Goal: Task Accomplishment & Management: Use online tool/utility

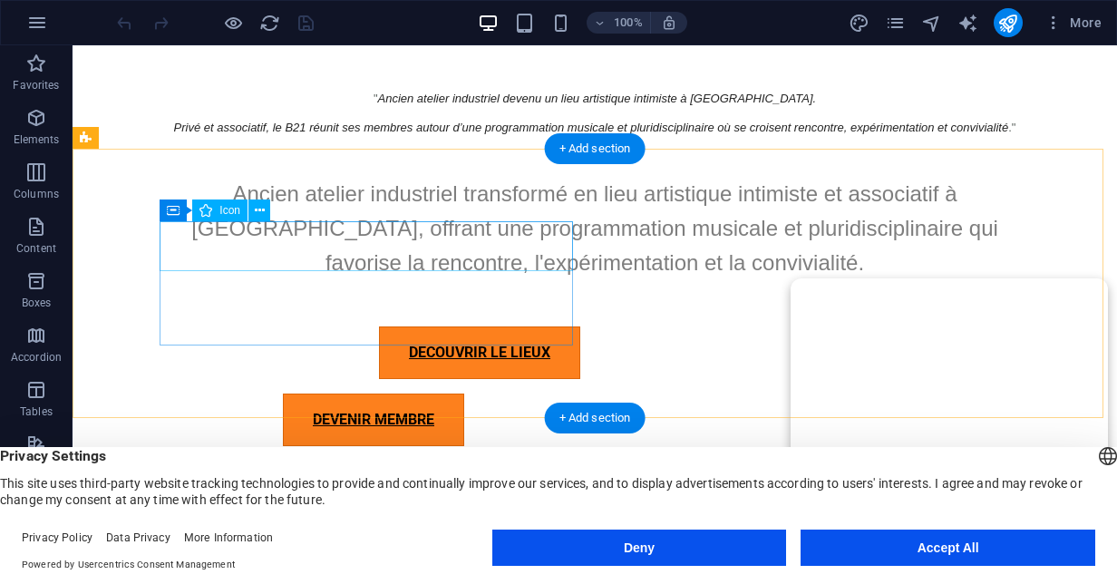
scroll to position [1650, 0]
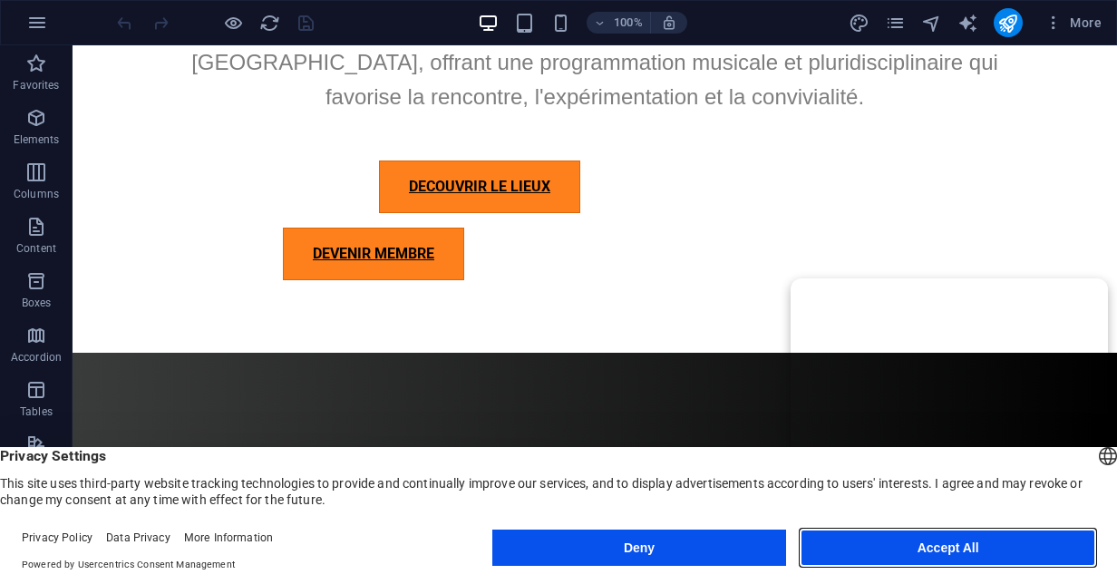
click at [978, 563] on button "Accept All" at bounding box center [948, 548] width 295 height 36
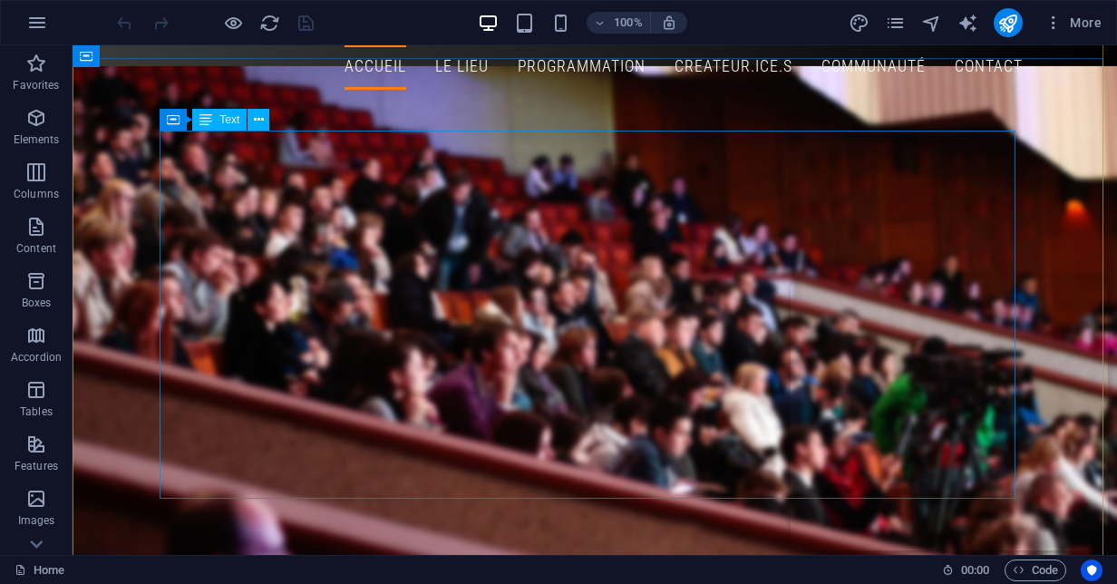
scroll to position [0, 0]
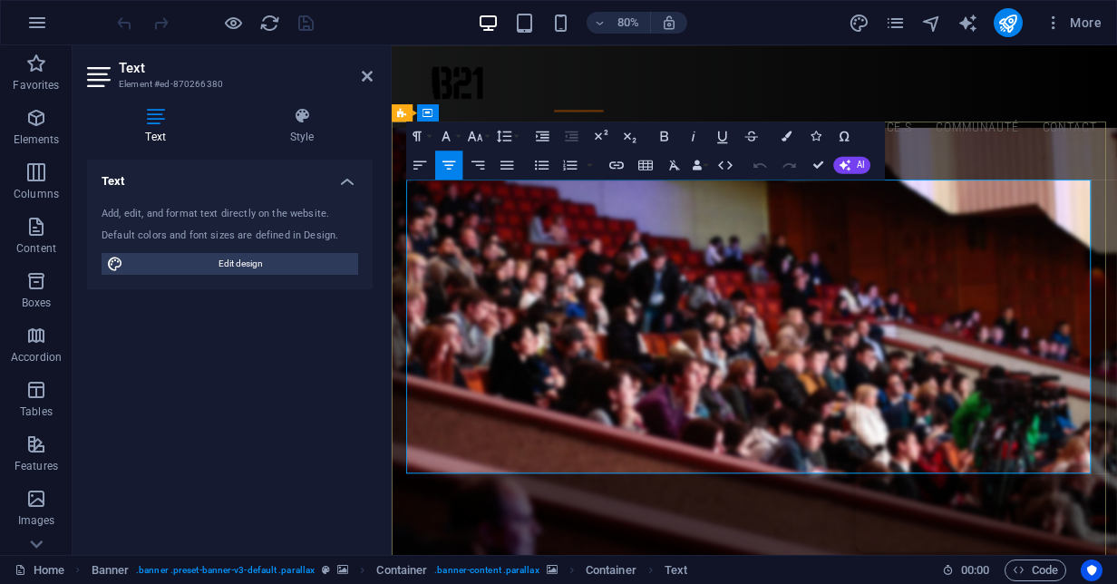
scroll to position [181, 0]
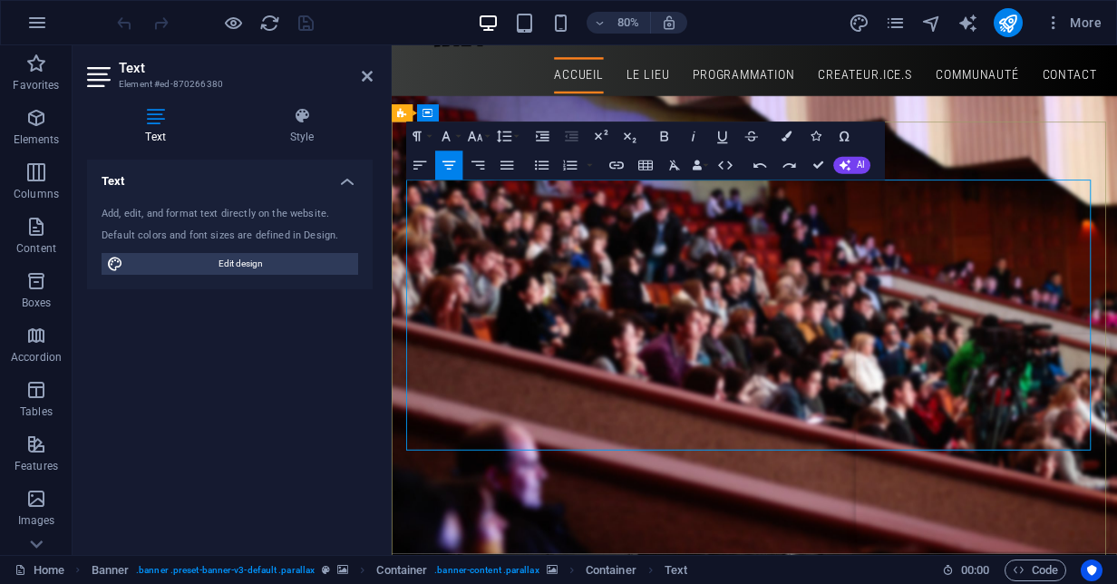
scroll to position [0, 0]
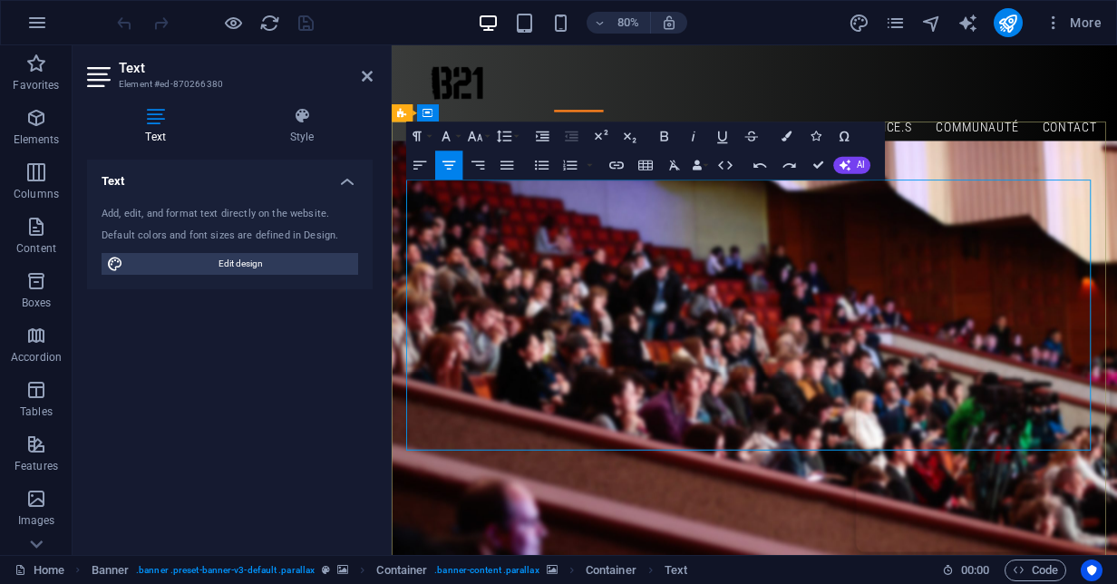
scroll to position [91, 0]
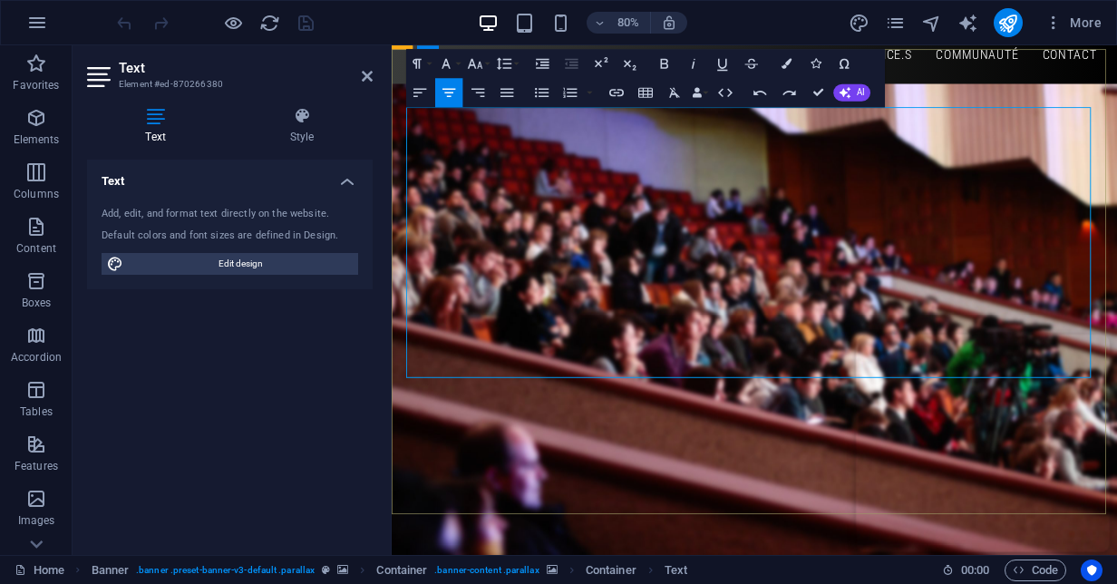
copy span "industriel"
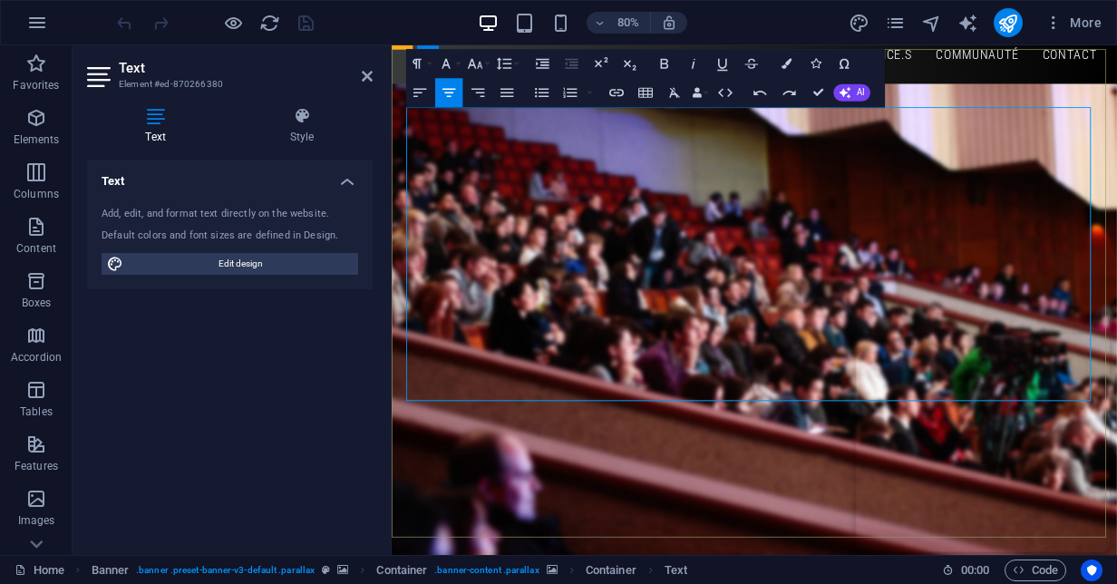
drag, startPoint x: 660, startPoint y: 304, endPoint x: 1278, endPoint y: 356, distance: 619.8
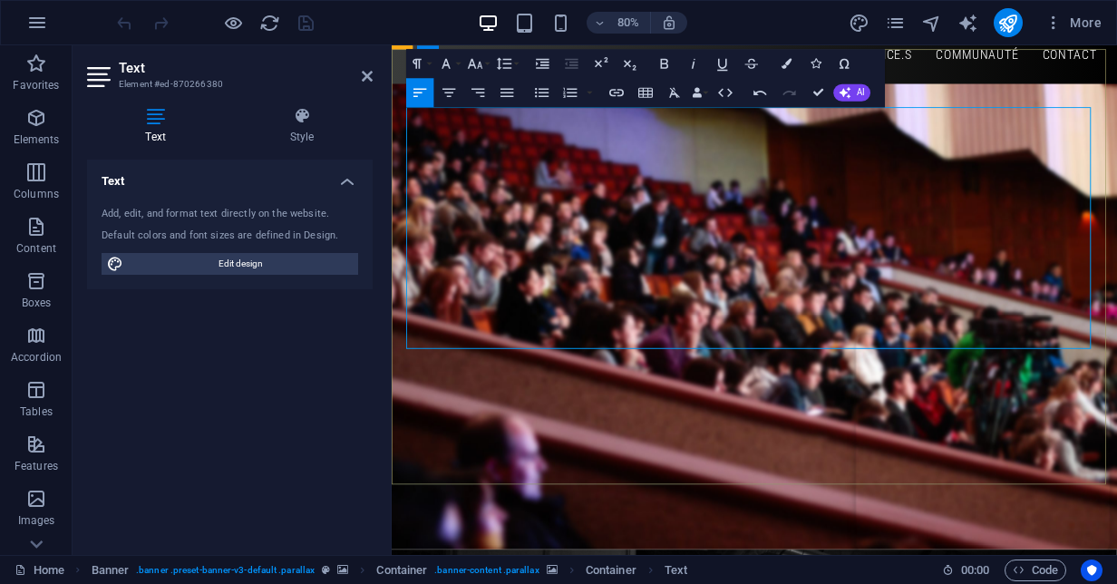
scroll to position [3566, 3]
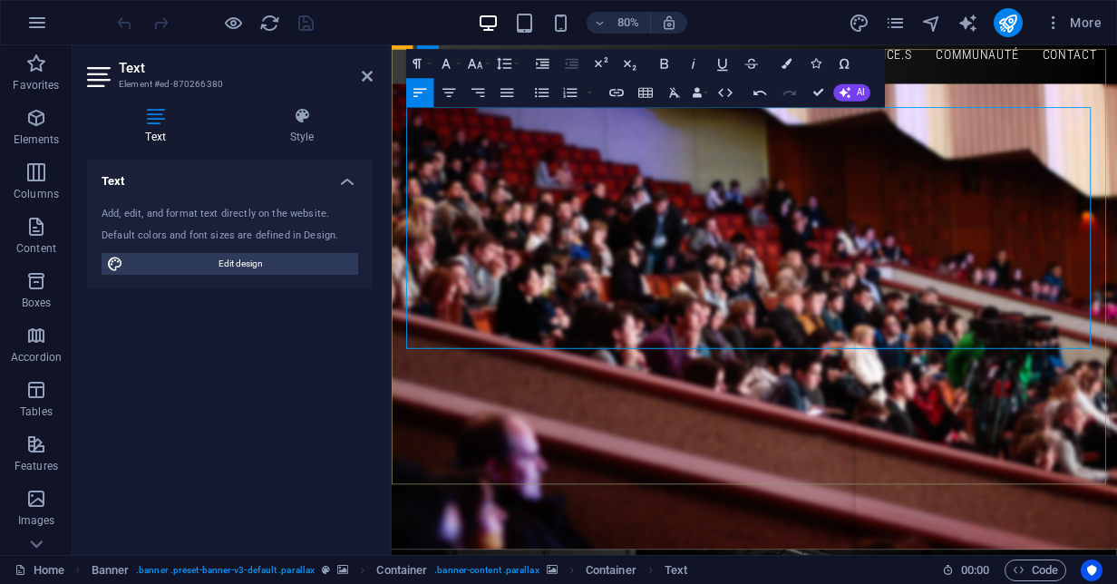
drag, startPoint x: 415, startPoint y: 363, endPoint x: 945, endPoint y: 415, distance: 532.3
click at [542, 62] on icon "button" at bounding box center [542, 63] width 13 height 10
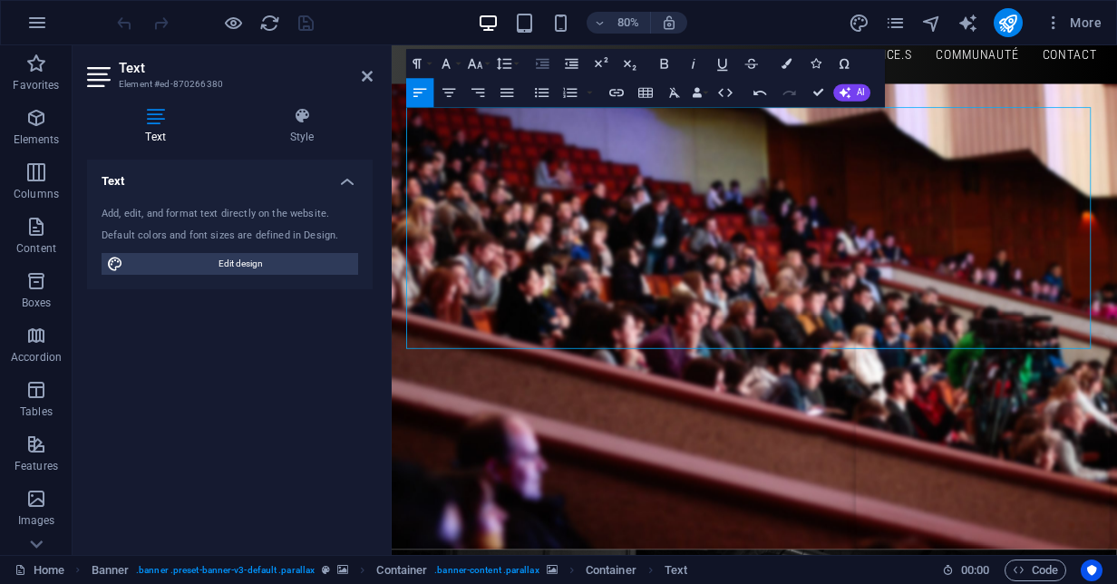
click at [542, 62] on icon "button" at bounding box center [542, 63] width 13 height 10
click at [453, 89] on icon "button" at bounding box center [449, 92] width 13 height 9
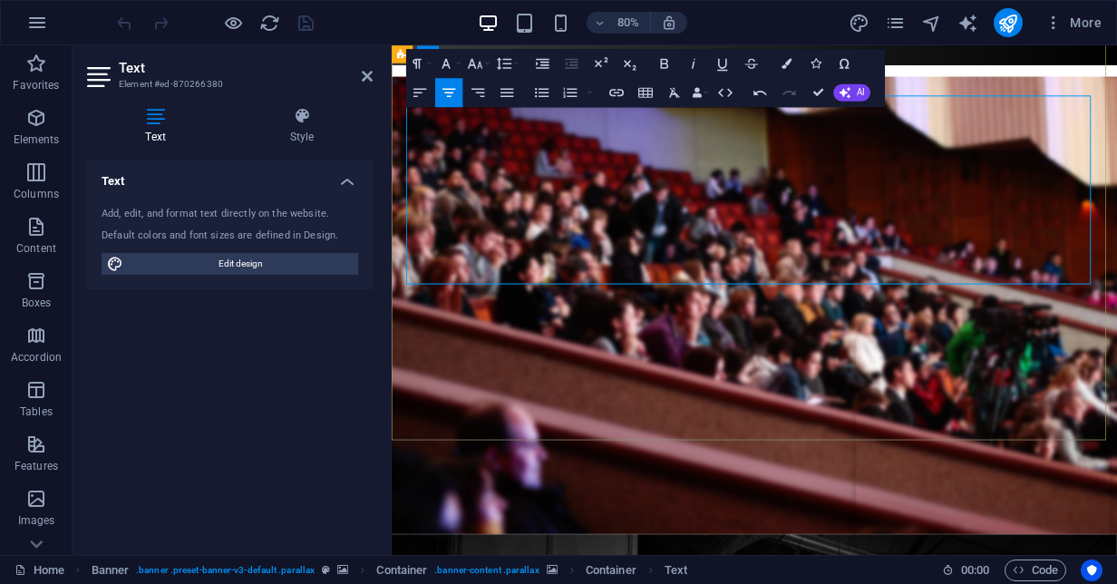
scroll to position [131, 0]
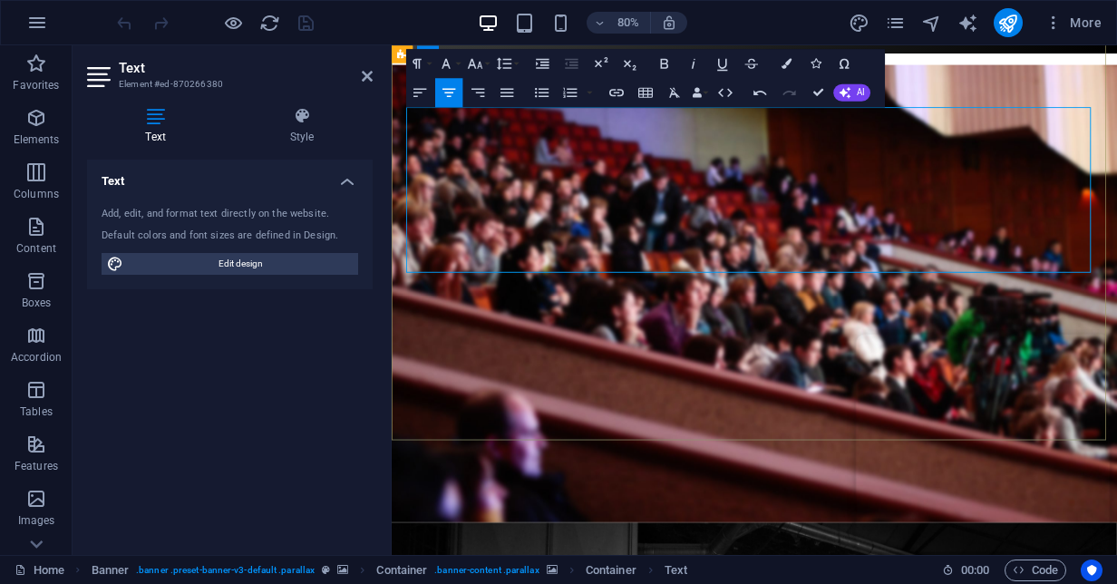
drag, startPoint x: 723, startPoint y: 263, endPoint x: 1199, endPoint y: 322, distance: 479.8
click at [441, 63] on icon "button" at bounding box center [446, 63] width 17 height 17
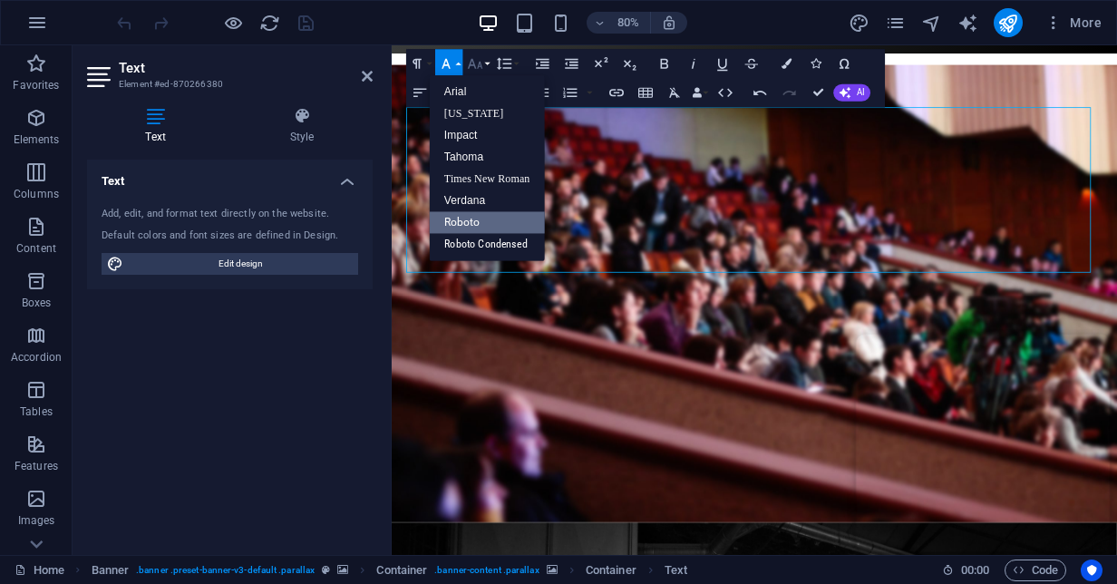
scroll to position [0, 0]
click at [484, 223] on link "Roboto" at bounding box center [487, 222] width 115 height 22
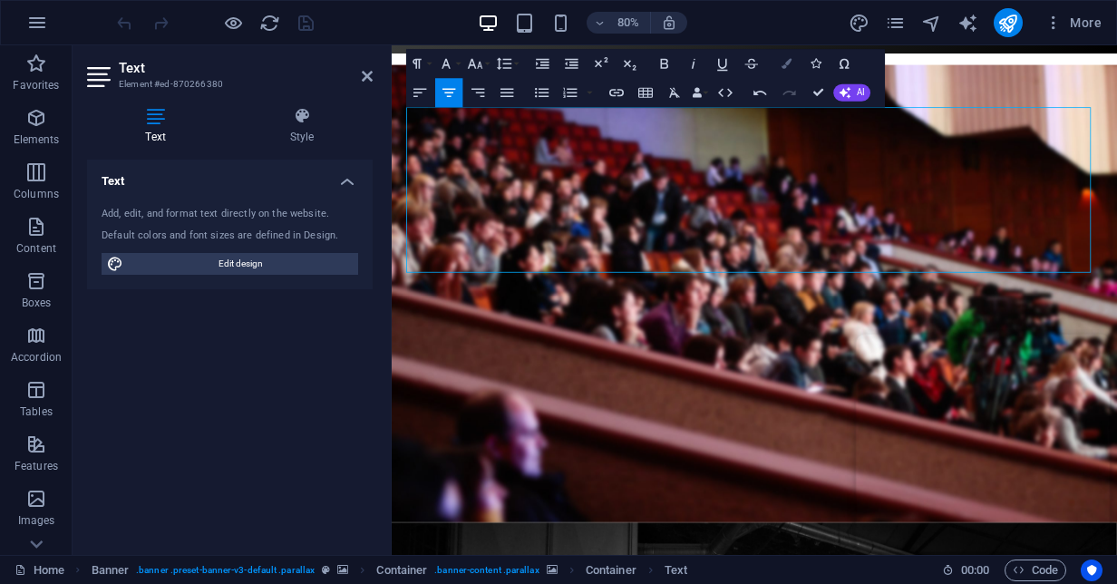
click at [782, 58] on button "Colors" at bounding box center [786, 63] width 27 height 29
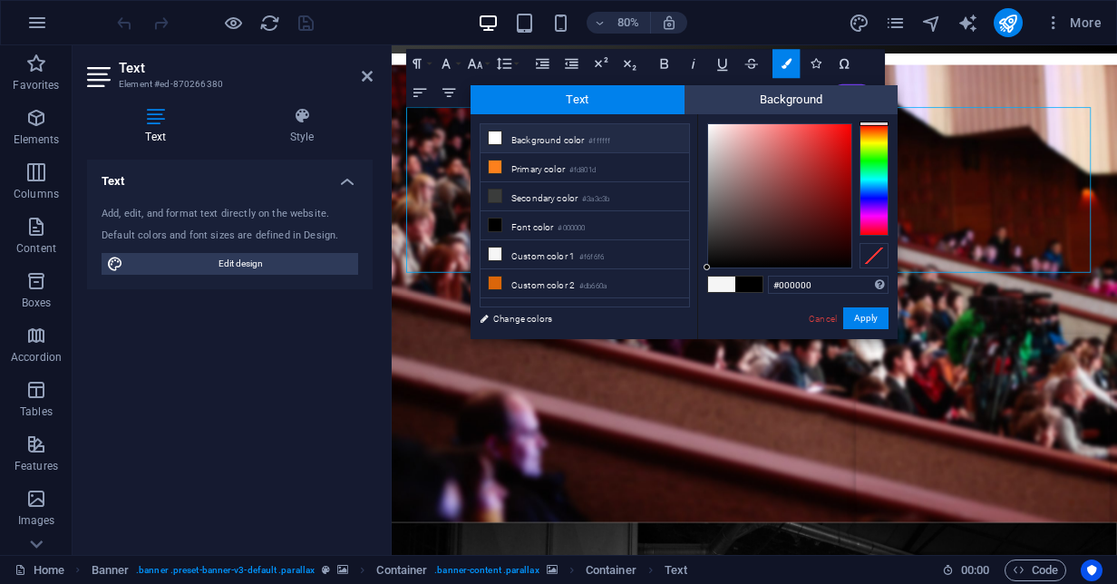
click at [525, 132] on li "Background color #ffffff" at bounding box center [585, 138] width 209 height 29
click at [857, 316] on button "Apply" at bounding box center [866, 318] width 45 height 22
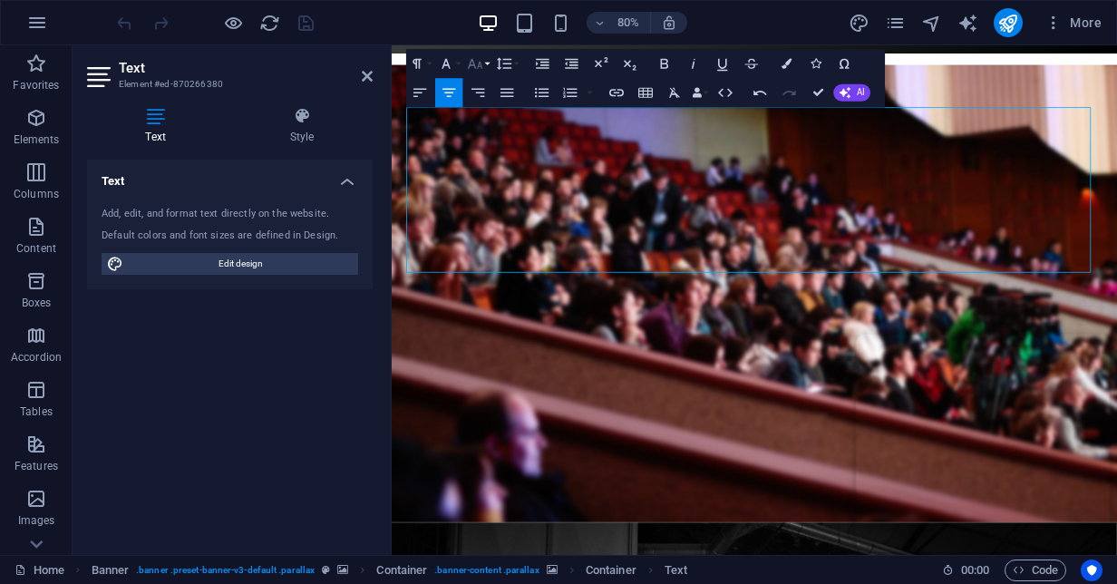
click at [477, 62] on icon "button" at bounding box center [475, 63] width 17 height 17
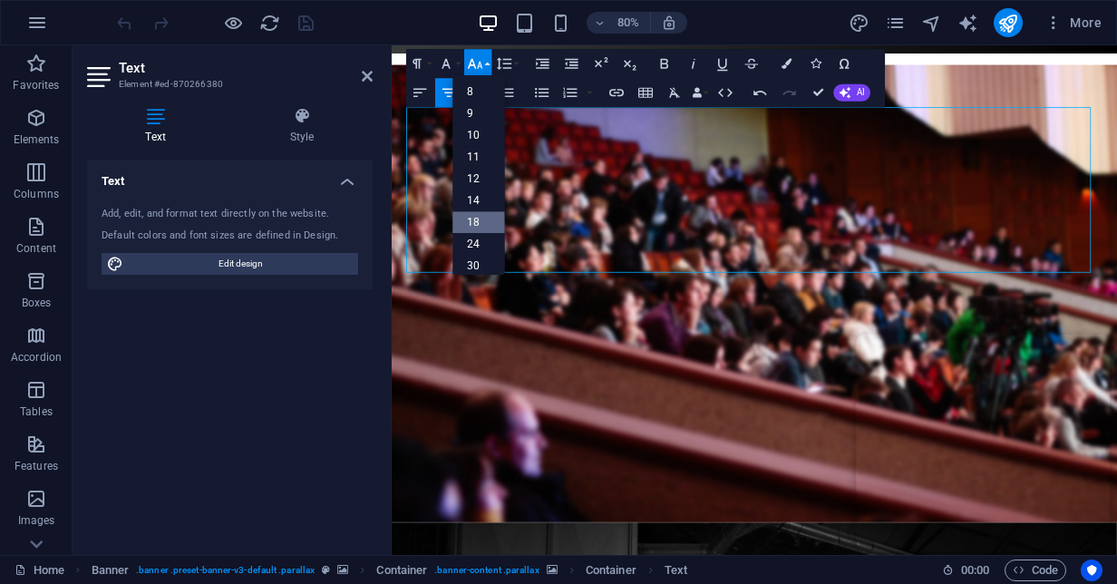
click at [473, 229] on link "18" at bounding box center [479, 222] width 53 height 22
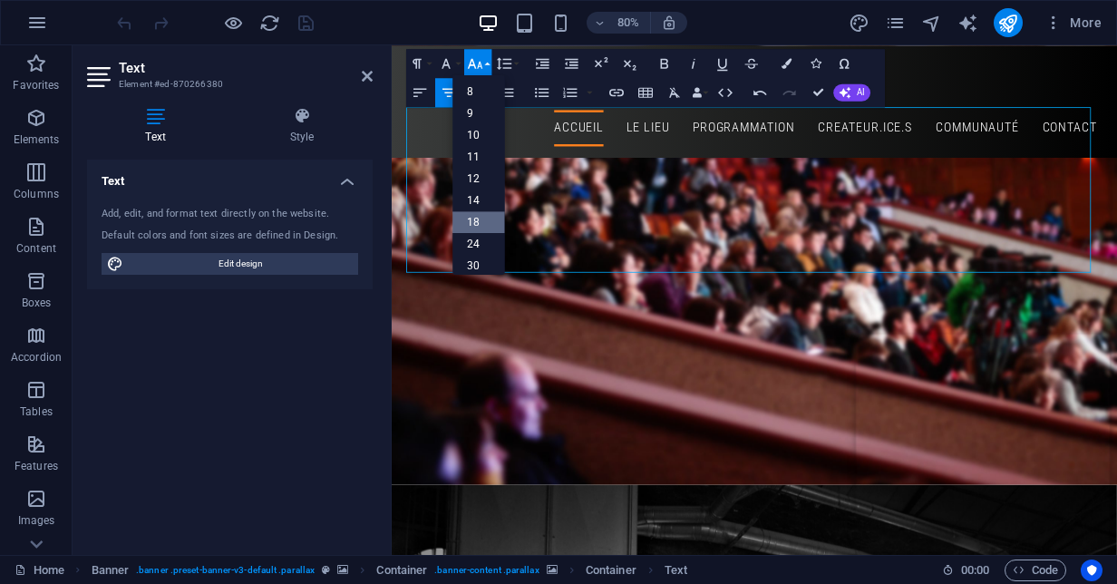
scroll to position [126, 0]
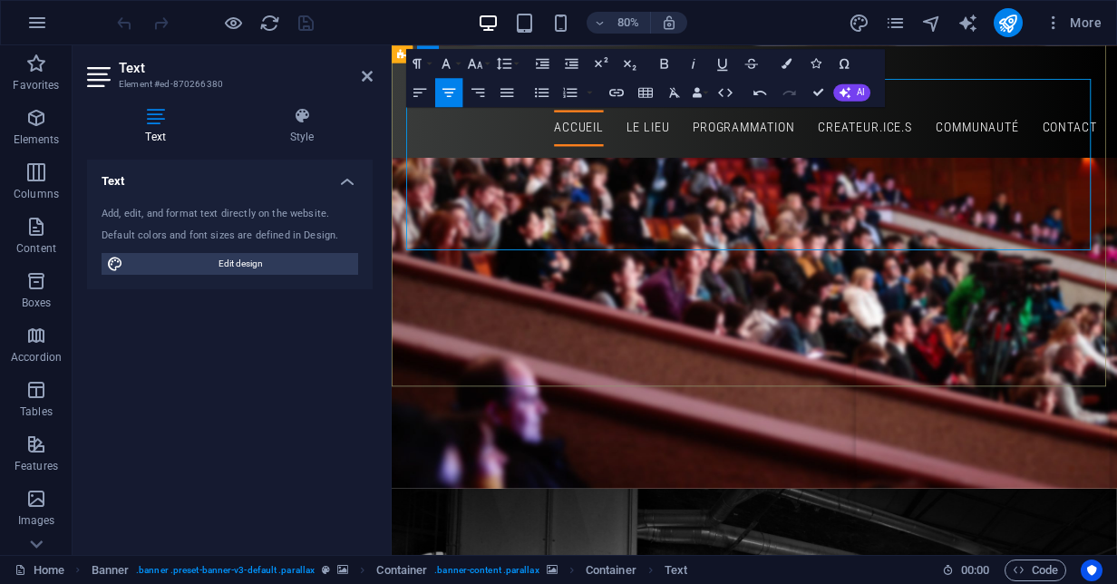
drag, startPoint x: 563, startPoint y: 228, endPoint x: 581, endPoint y: 227, distance: 18.2
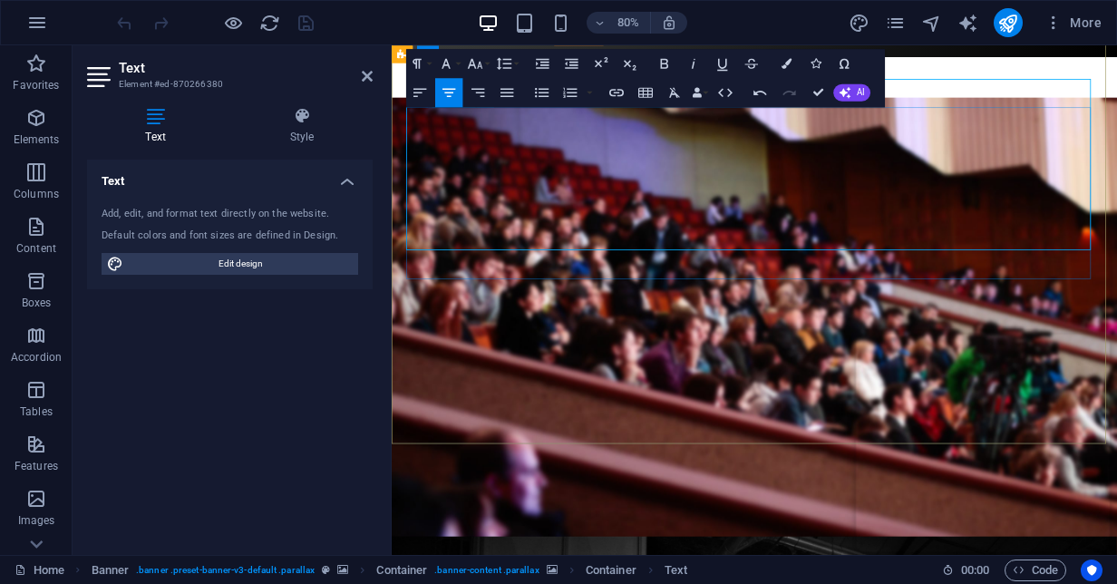
drag, startPoint x: 1086, startPoint y: 319, endPoint x: 562, endPoint y: 257, distance: 527.1
click at [793, 62] on button "Colors" at bounding box center [786, 63] width 27 height 29
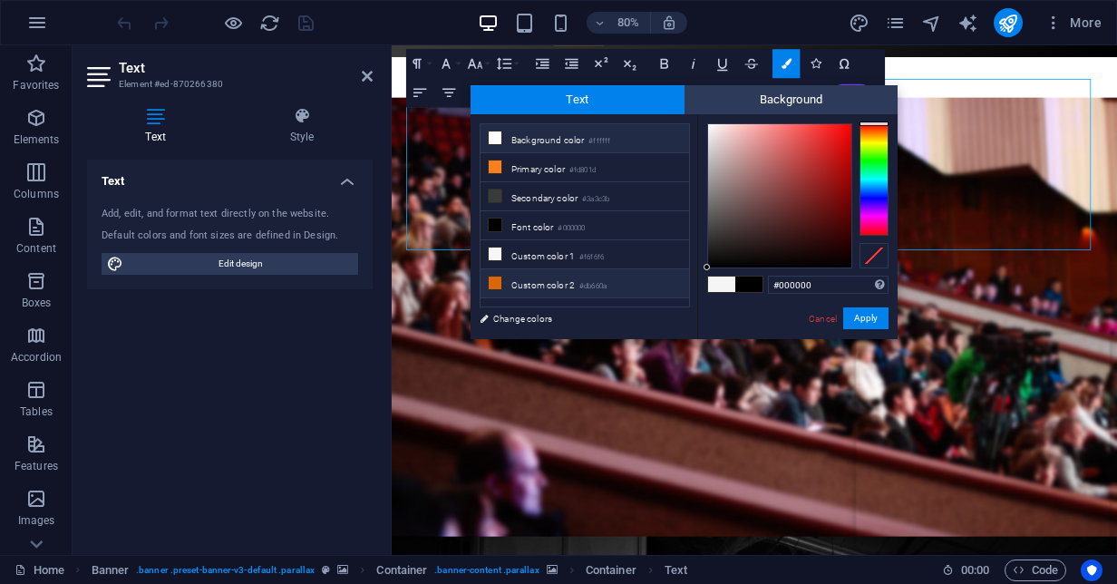
click at [555, 280] on li "Custom color 2 #db660a" at bounding box center [585, 283] width 209 height 29
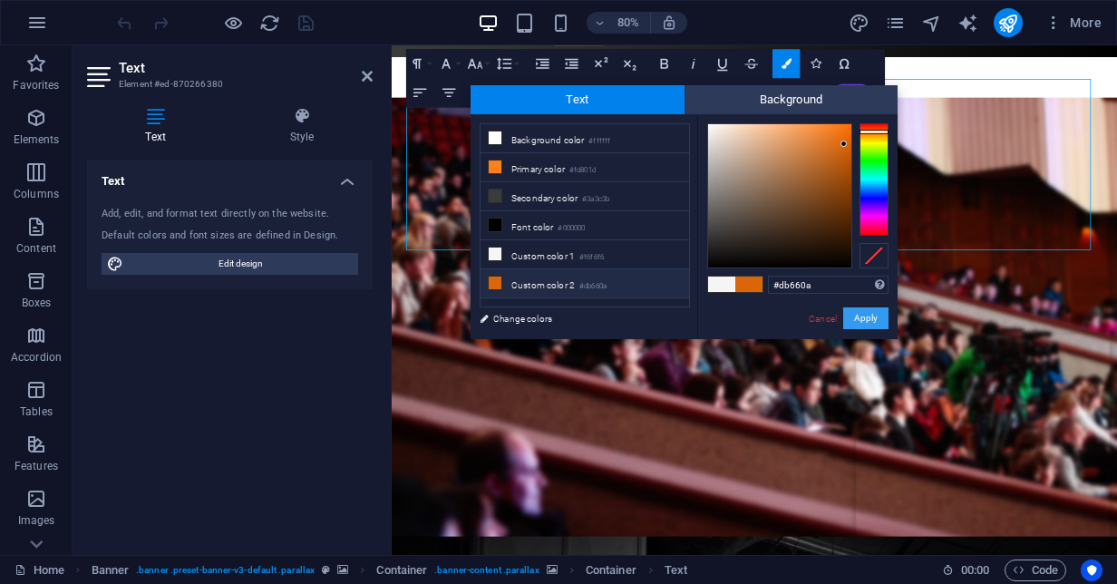
click at [876, 317] on button "Apply" at bounding box center [866, 318] width 45 height 22
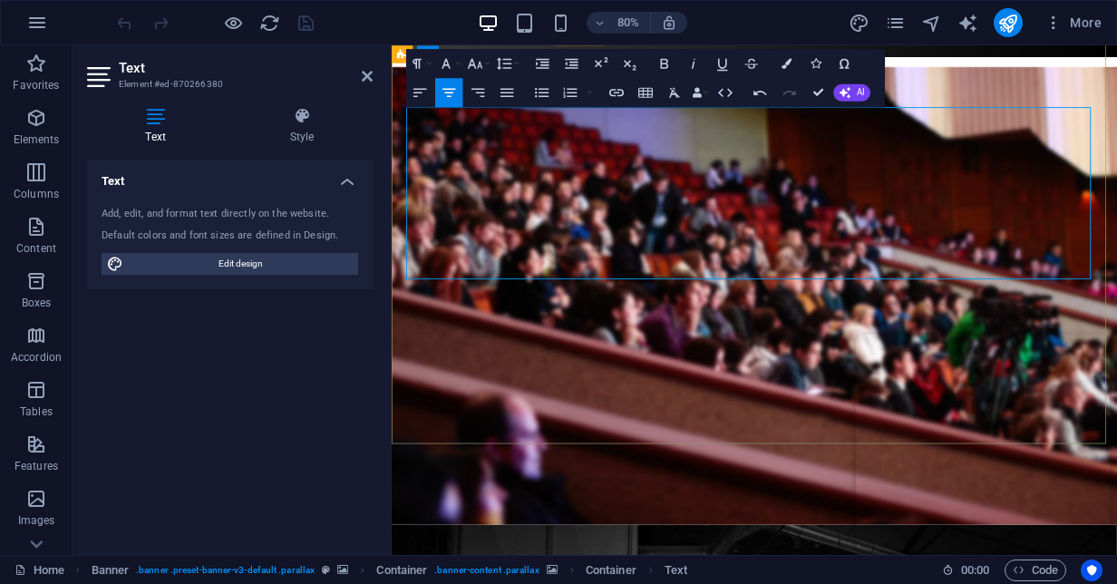
drag, startPoint x: 943, startPoint y: 309, endPoint x: 978, endPoint y: 309, distance: 34.5
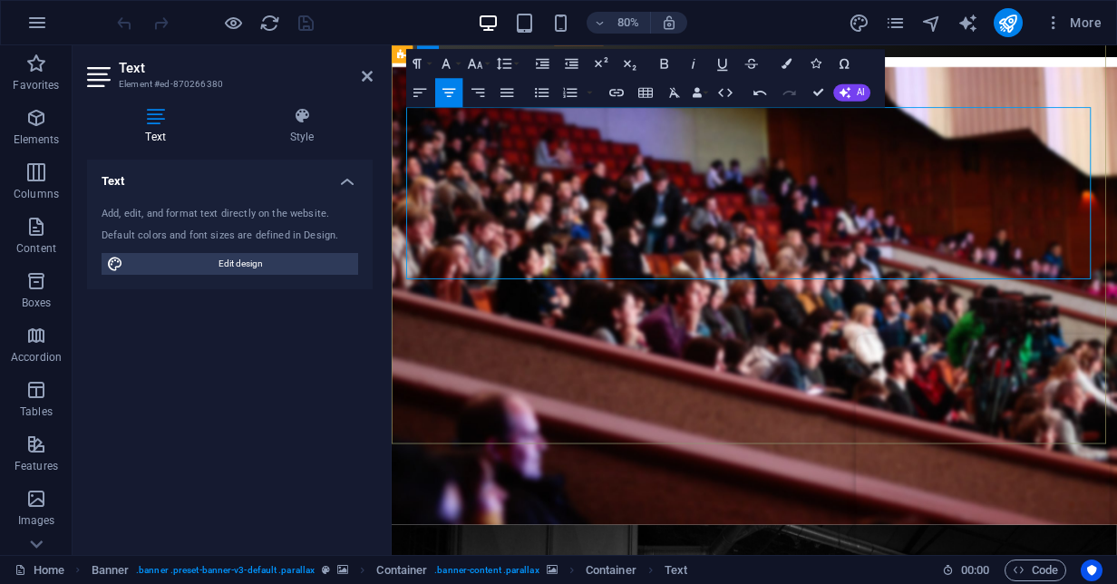
drag, startPoint x: 1085, startPoint y: 318, endPoint x: 633, endPoint y: 259, distance: 455.5
click at [784, 63] on icon "button" at bounding box center [787, 64] width 10 height 10
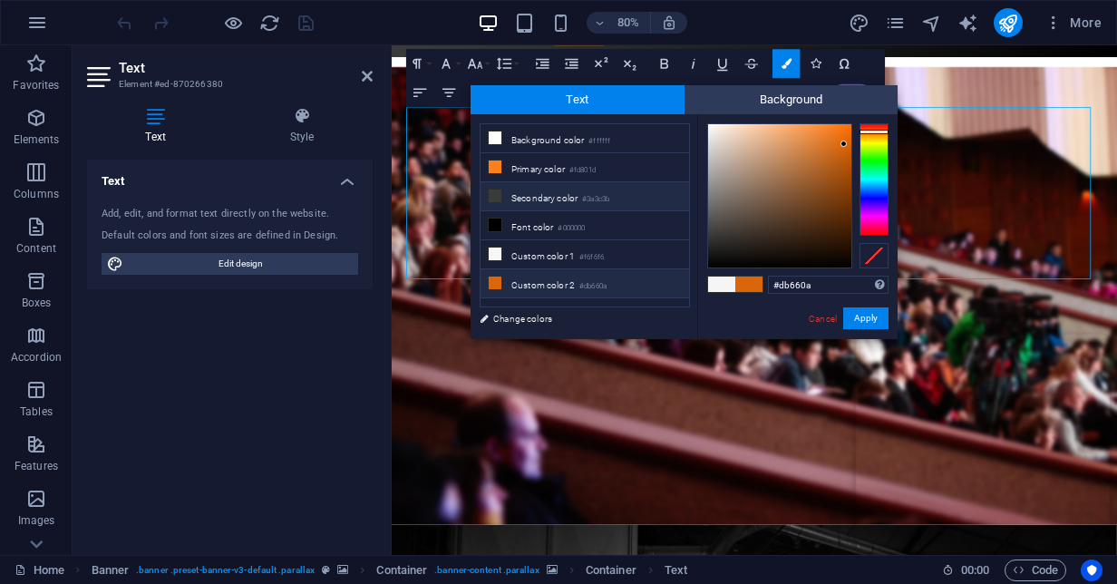
click at [585, 198] on li "Secondary color #3a3c3b" at bounding box center [585, 196] width 209 height 29
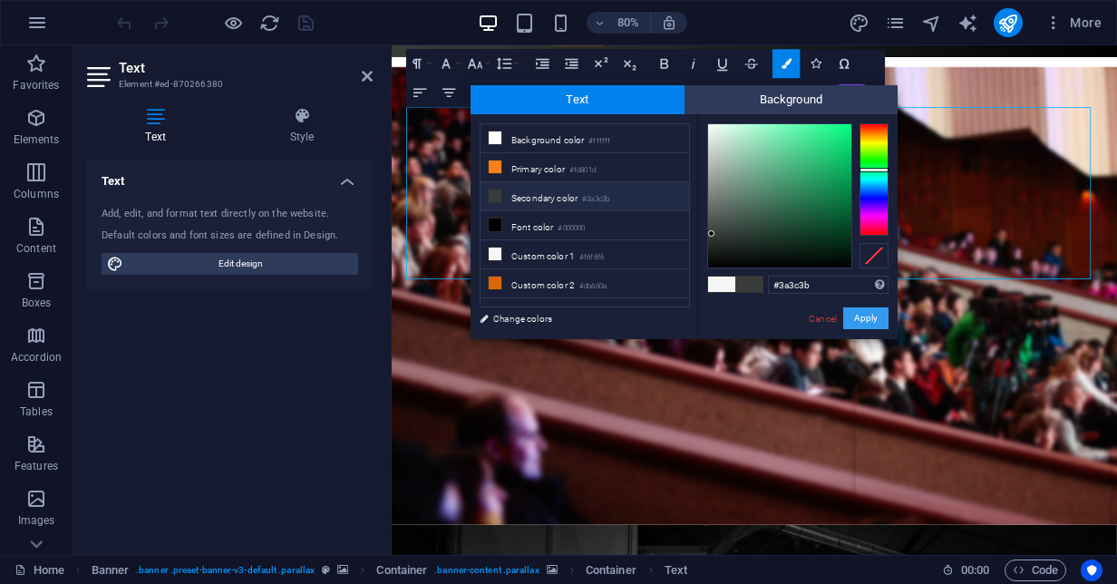
click at [851, 317] on button "Apply" at bounding box center [866, 318] width 45 height 22
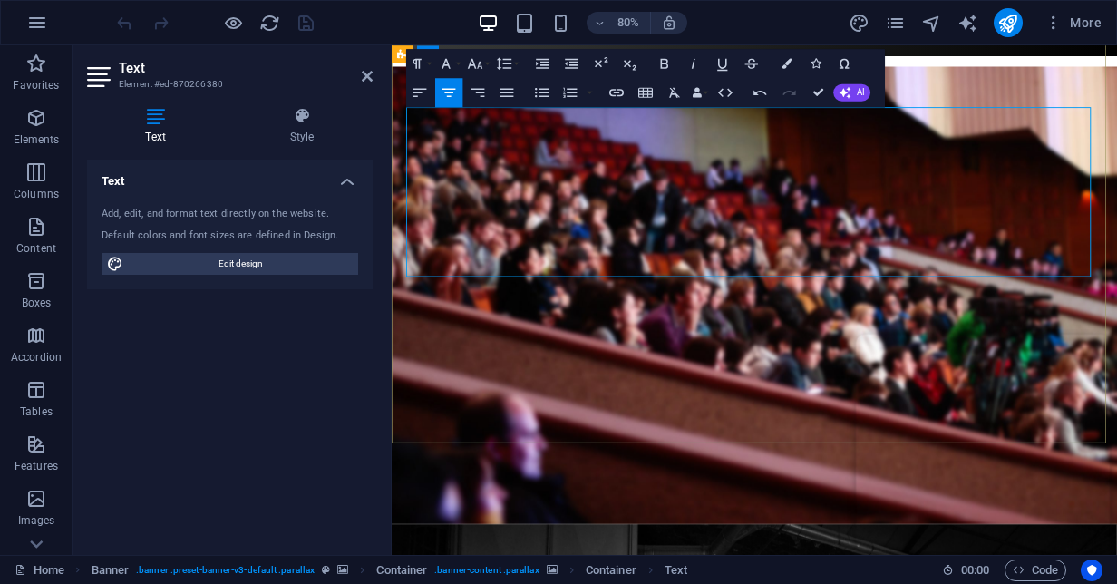
drag, startPoint x: 1082, startPoint y: 323, endPoint x: 478, endPoint y: 289, distance: 605.0
click at [784, 66] on icon "button" at bounding box center [787, 64] width 10 height 10
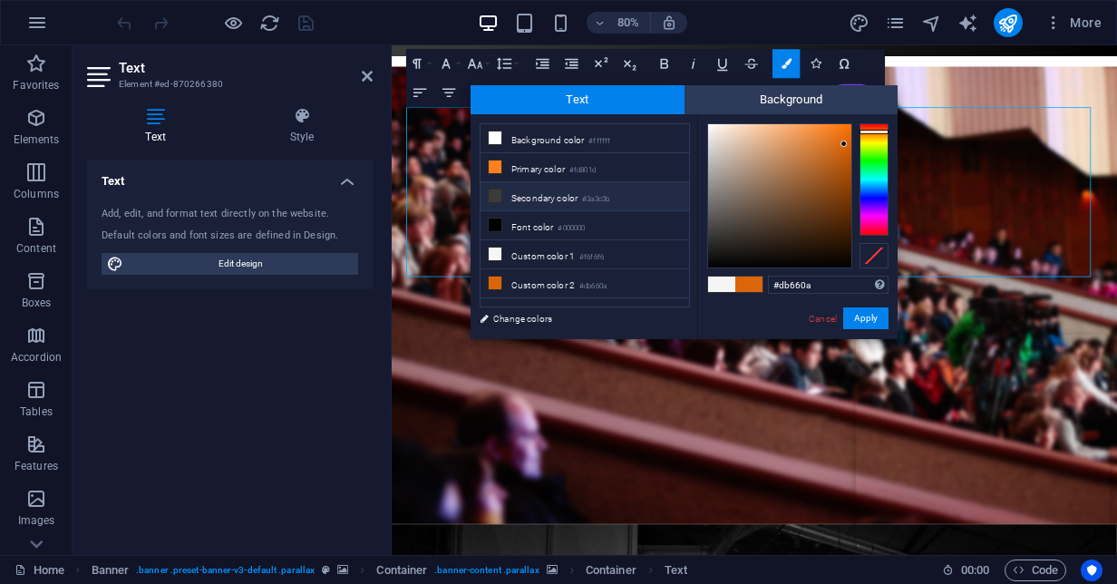
click at [548, 194] on li "Secondary color #3a3c3b" at bounding box center [585, 196] width 209 height 29
type input "#3a3c3b"
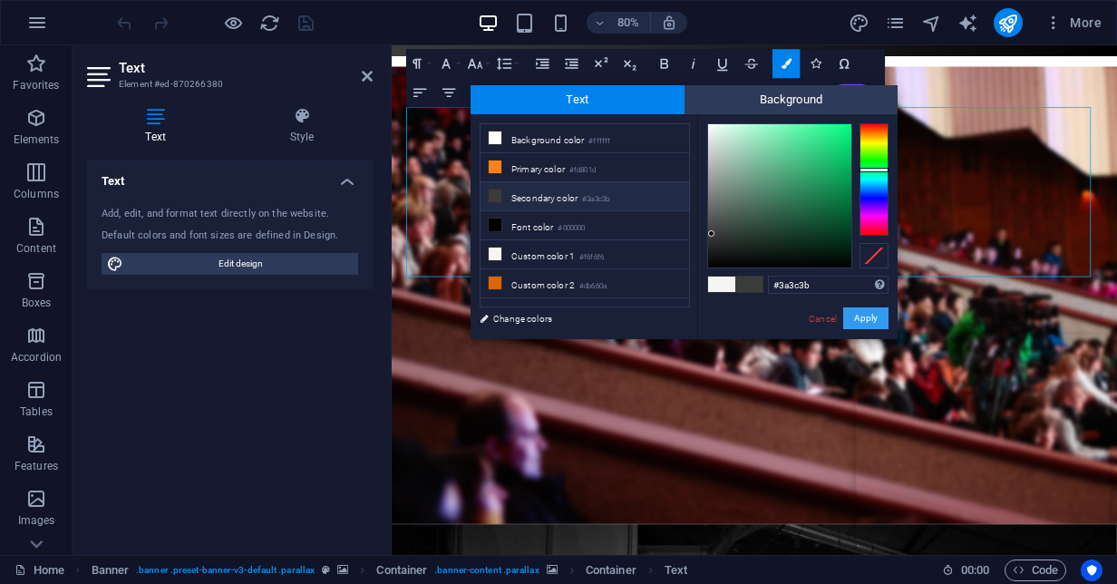
drag, startPoint x: 869, startPoint y: 315, endPoint x: 672, endPoint y: 315, distance: 196.8
click at [869, 315] on button "Apply" at bounding box center [866, 318] width 45 height 22
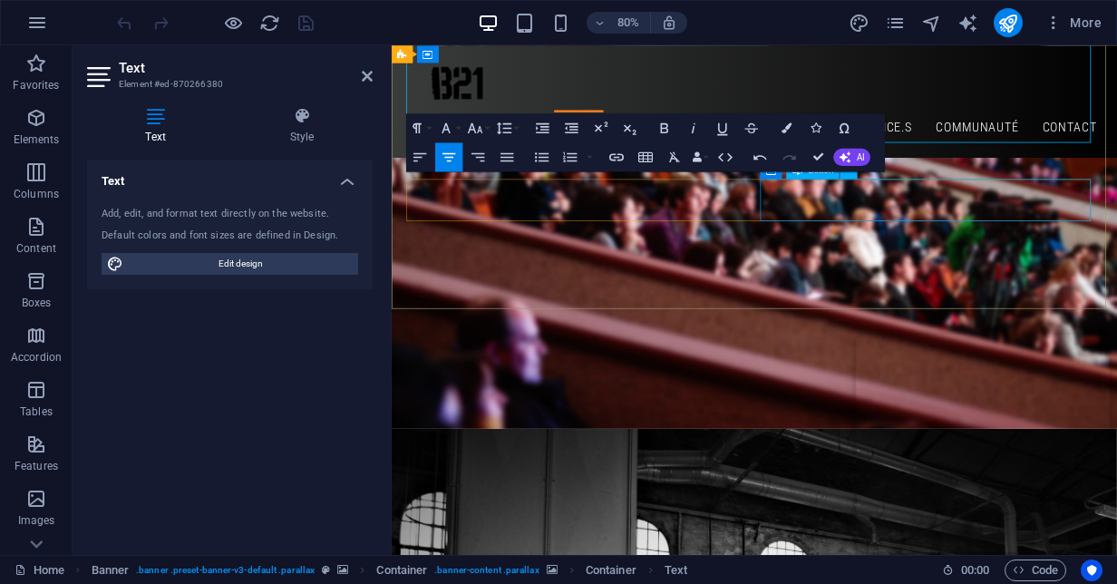
scroll to position [218, 0]
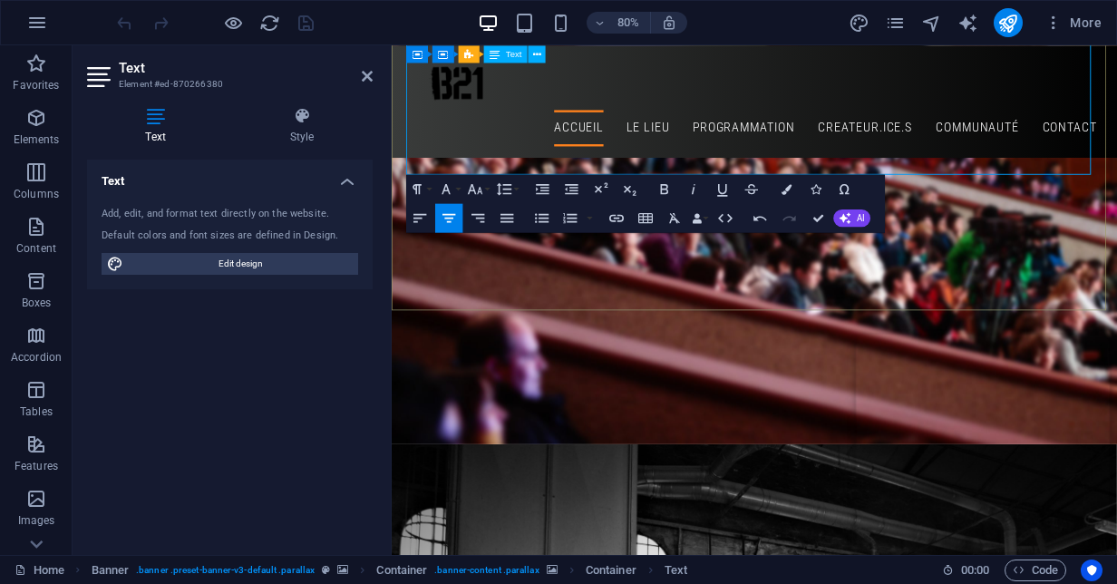
drag, startPoint x: 1072, startPoint y: 200, endPoint x: 573, endPoint y: 149, distance: 501.5
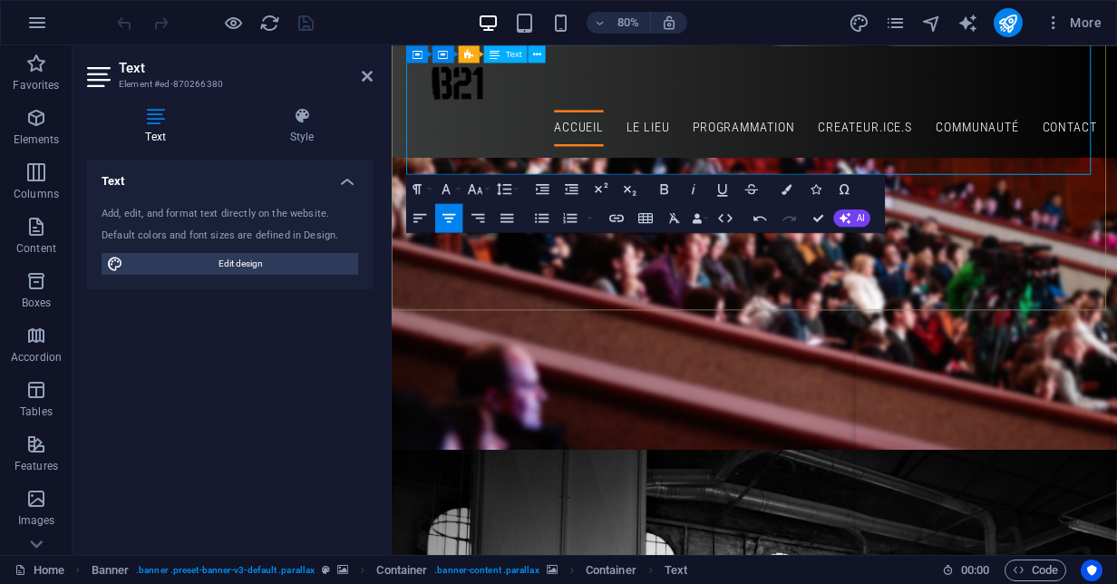
scroll to position [127, 0]
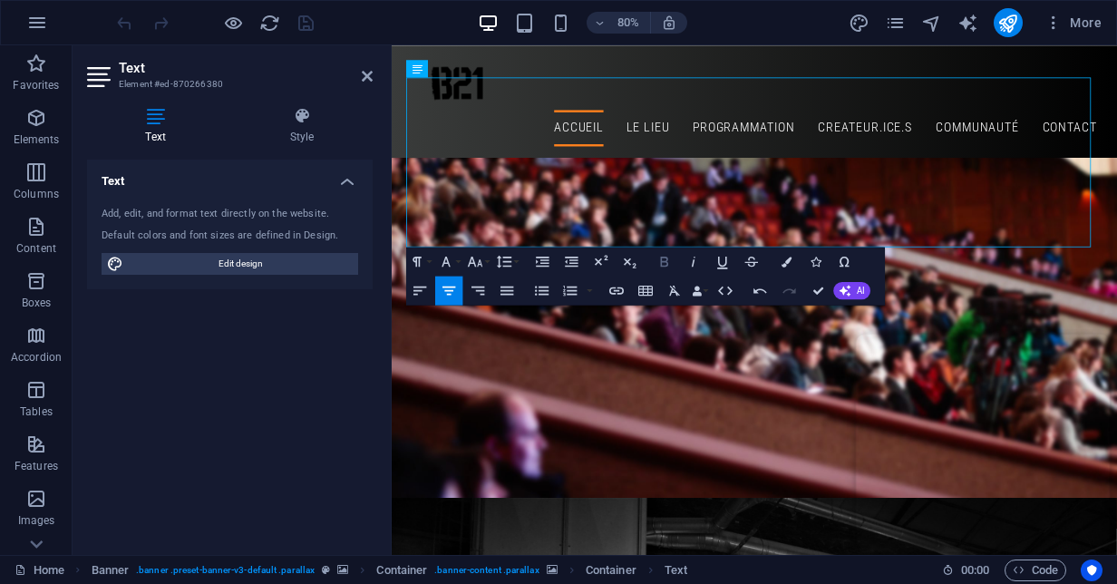
click at [662, 265] on icon "button" at bounding box center [664, 261] width 17 height 17
drag, startPoint x: 1078, startPoint y: 282, endPoint x: 541, endPoint y: 222, distance: 540.3
click at [671, 298] on icon "button" at bounding box center [675, 290] width 17 height 17
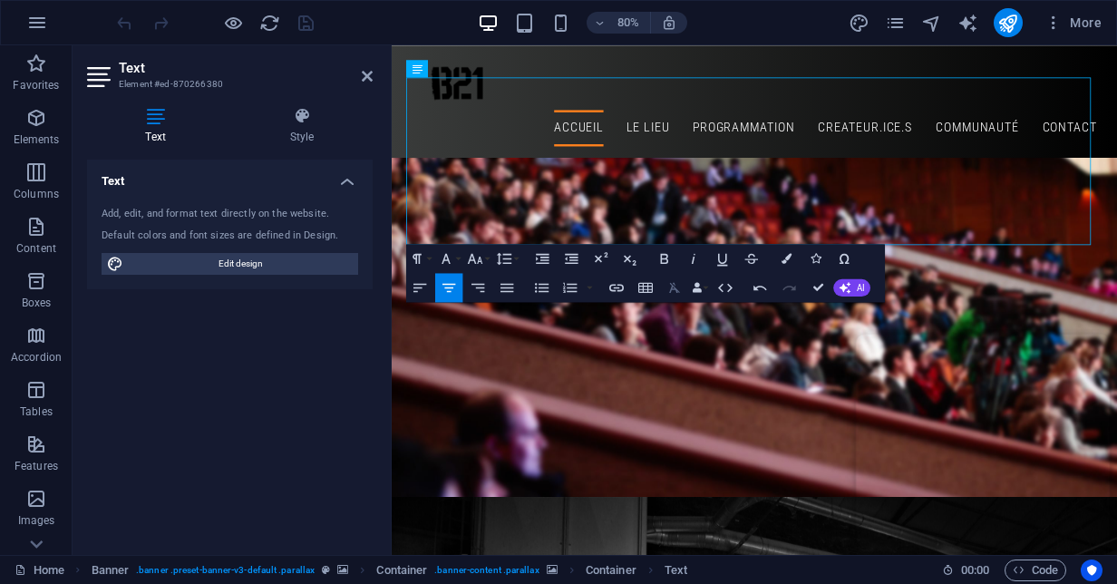
click at [677, 290] on icon "button" at bounding box center [674, 288] width 11 height 10
click at [671, 258] on icon "button" at bounding box center [664, 258] width 17 height 17
click at [723, 256] on icon "button" at bounding box center [722, 258] width 17 height 17
click at [415, 258] on icon "button" at bounding box center [417, 259] width 9 height 10
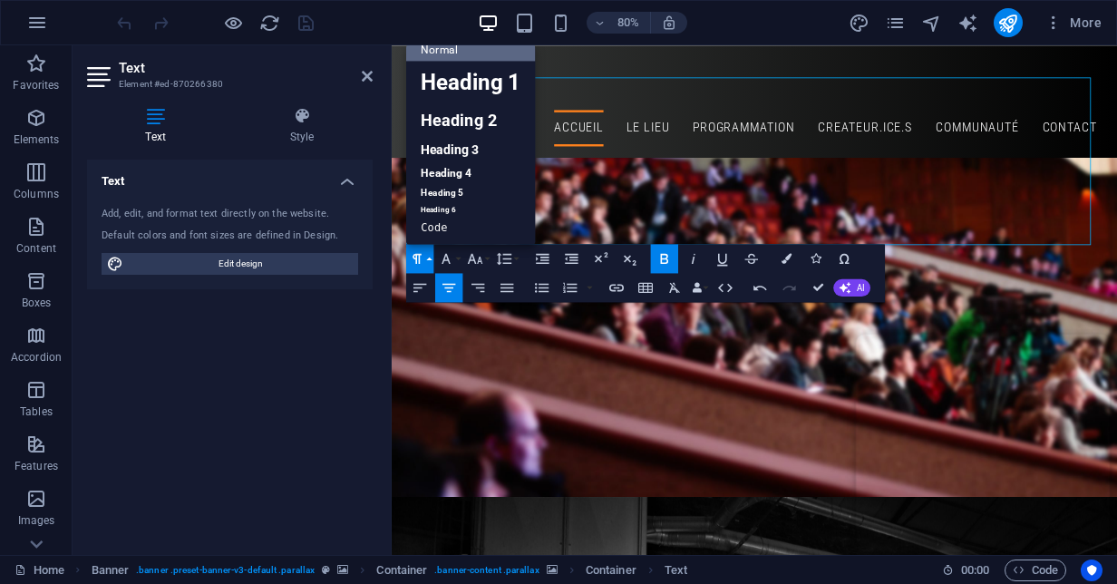
scroll to position [15, 0]
click at [455, 227] on link "Code" at bounding box center [470, 228] width 129 height 22
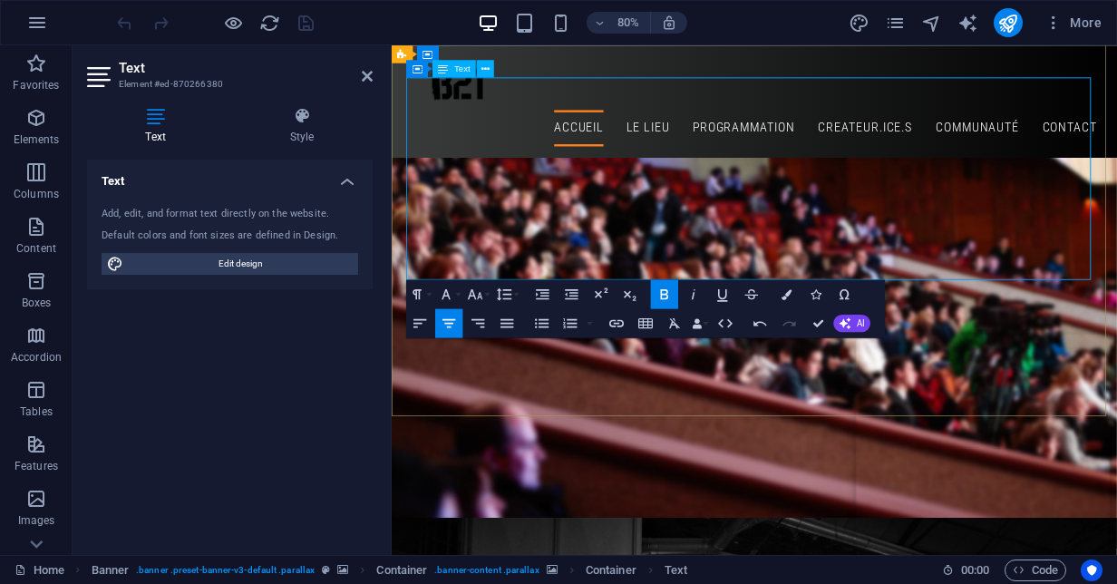
scroll to position [0, 576]
click at [422, 296] on icon "button" at bounding box center [417, 294] width 17 height 17
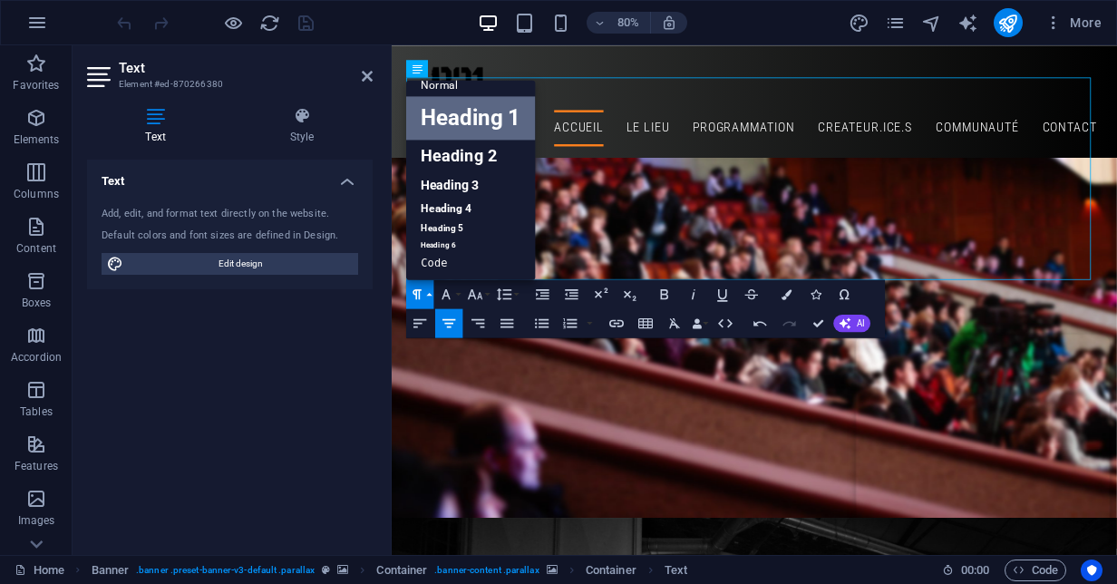
scroll to position [15, 0]
click at [465, 241] on link "Heading 6" at bounding box center [470, 245] width 129 height 15
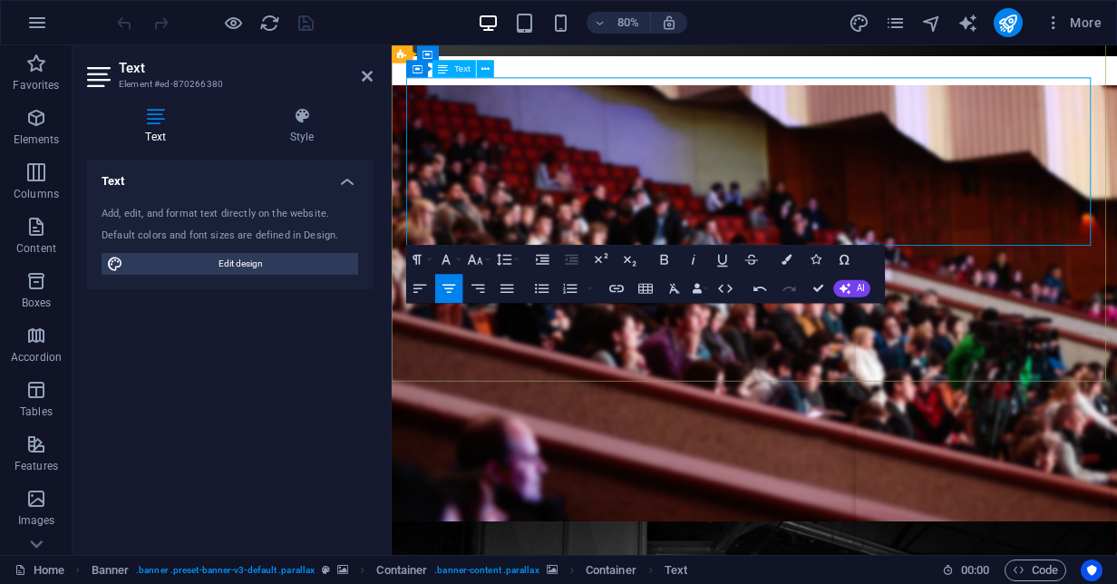
scroll to position [36, 0]
